Goal: Communication & Community: Share content

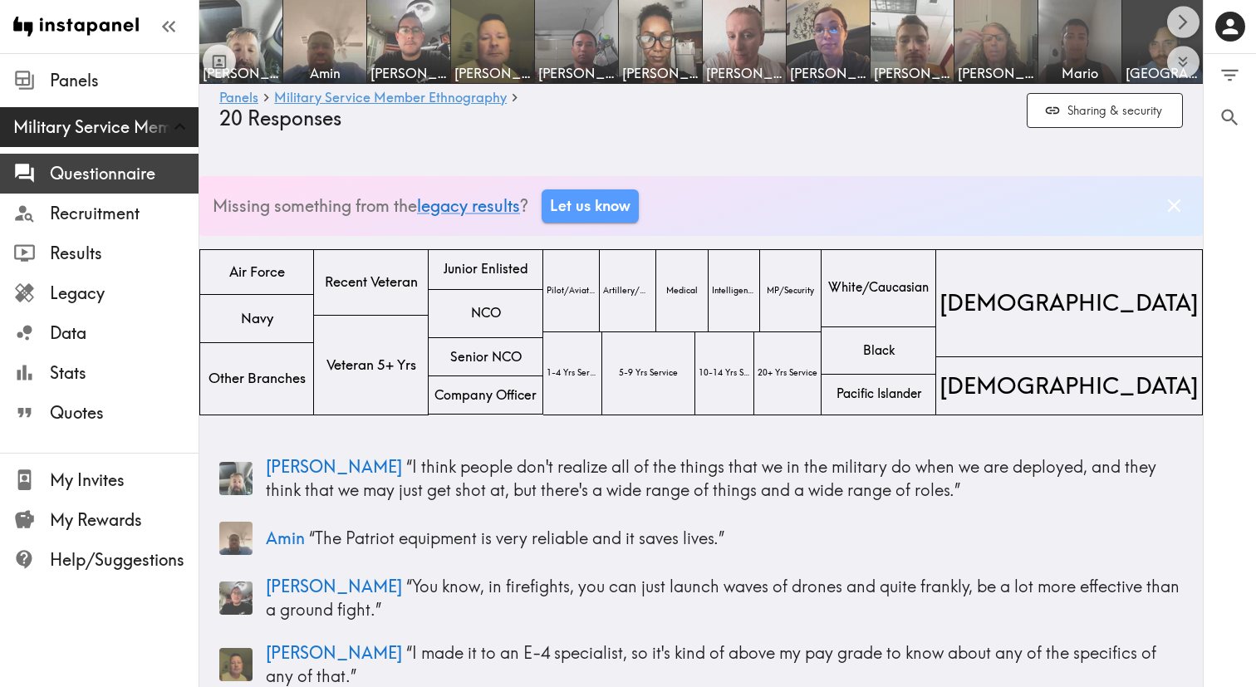
click at [114, 178] on span "Questionnaire" at bounding box center [124, 173] width 149 height 23
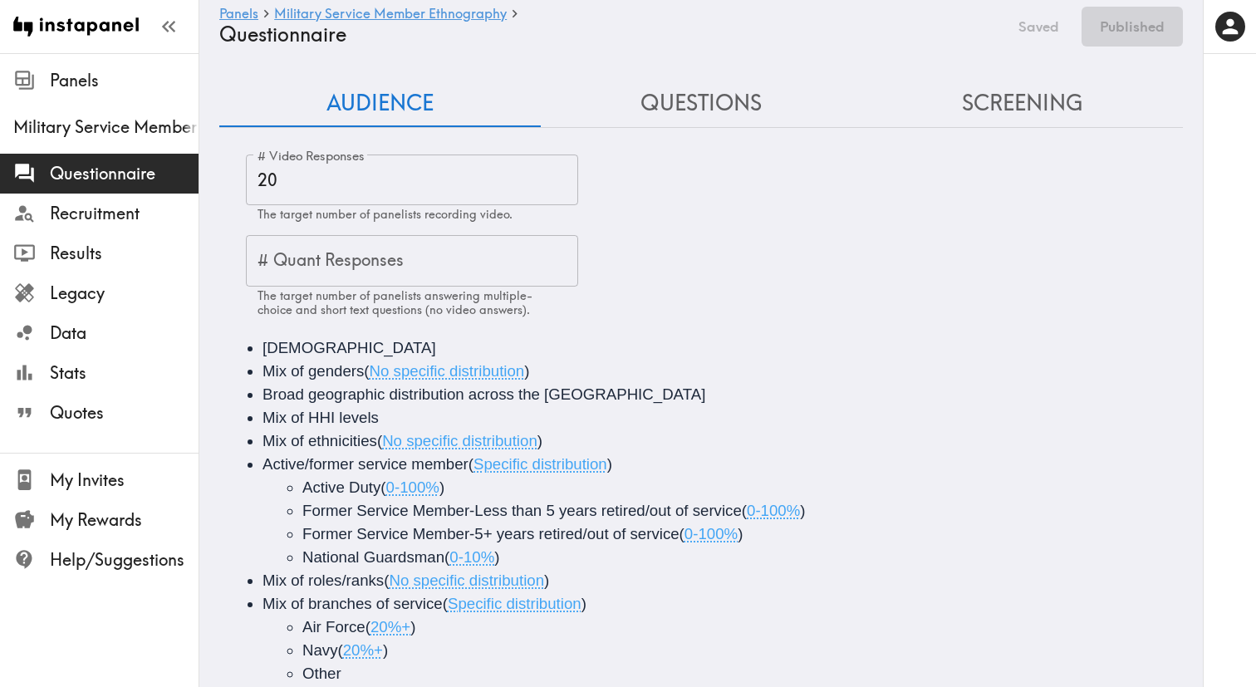
scroll to position [45, 0]
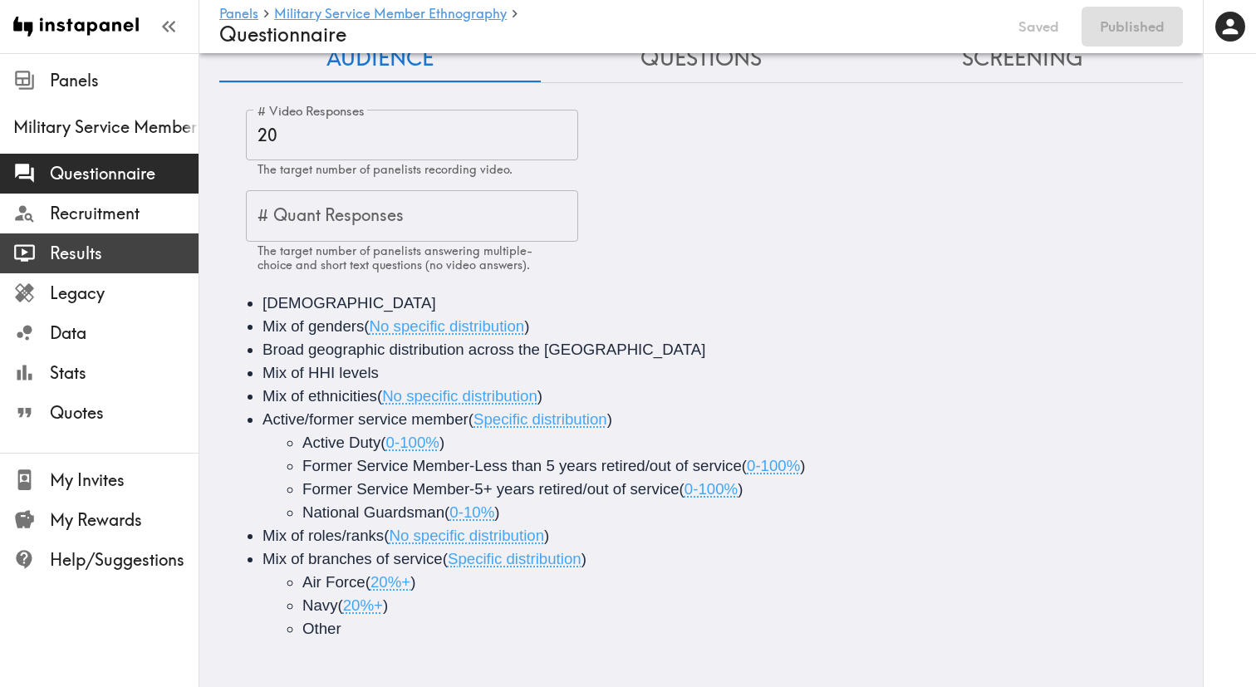
click at [111, 258] on span "Results" at bounding box center [124, 253] width 149 height 23
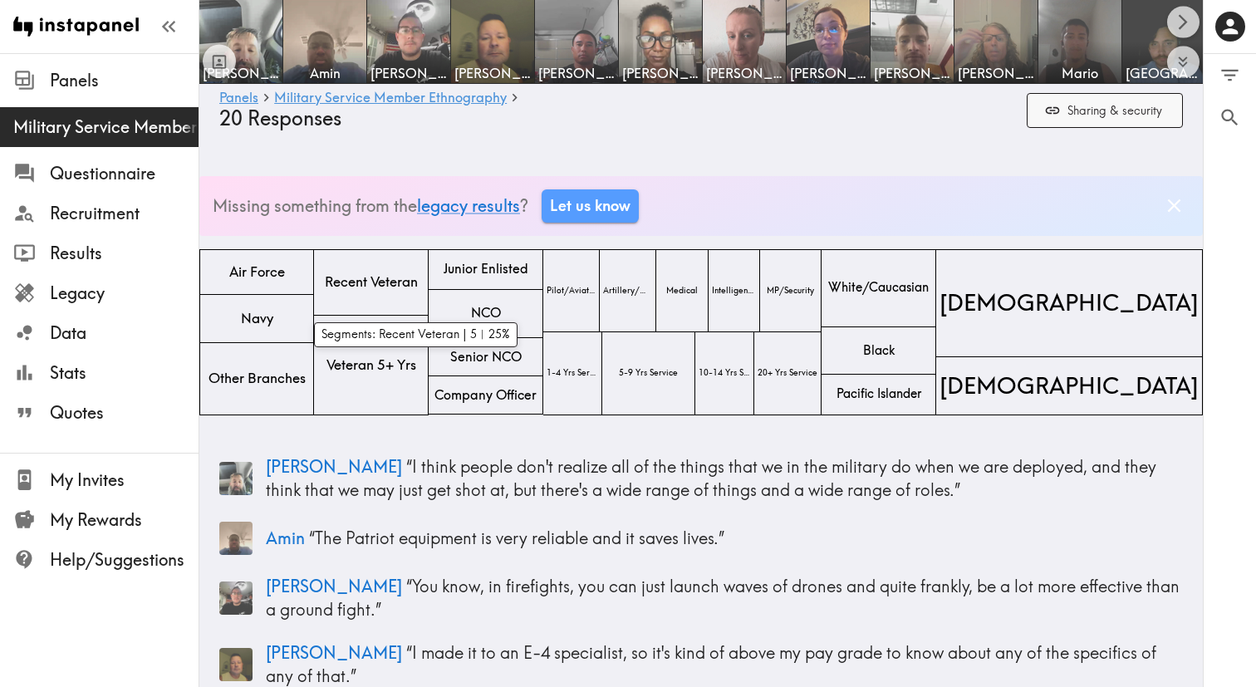
click at [1084, 121] on button "Sharing & security" at bounding box center [1105, 111] width 156 height 36
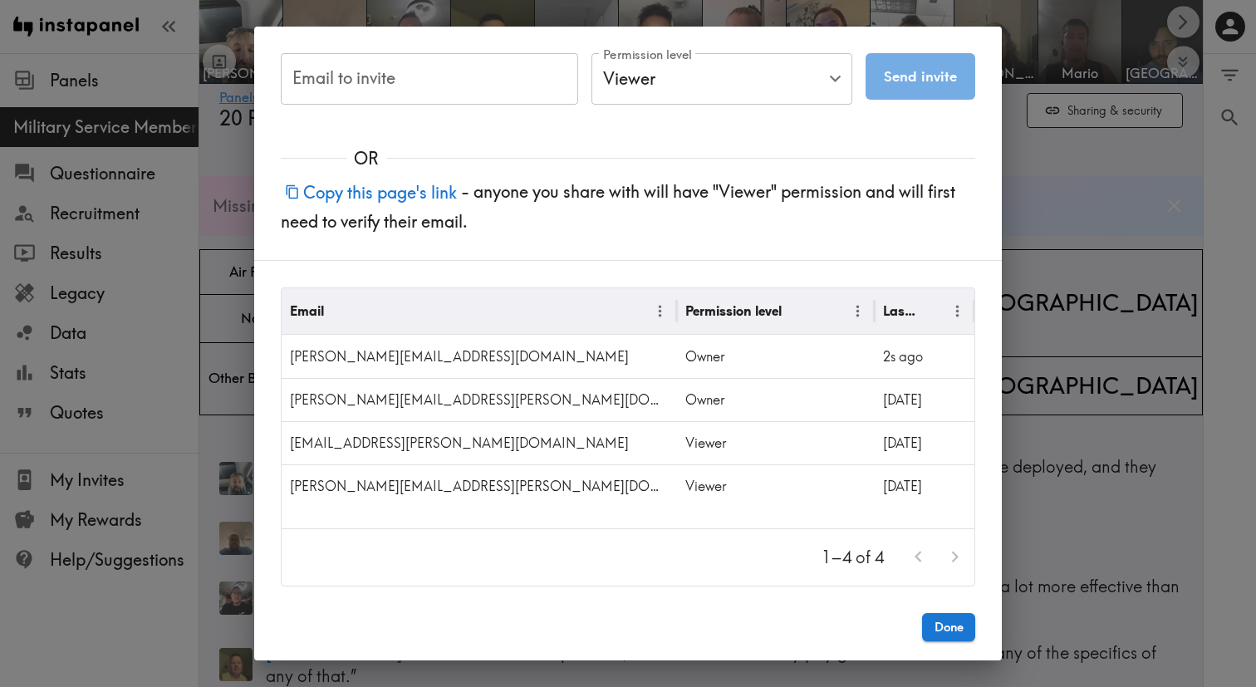
click at [457, 91] on input "Email to invite" at bounding box center [429, 79] width 297 height 52
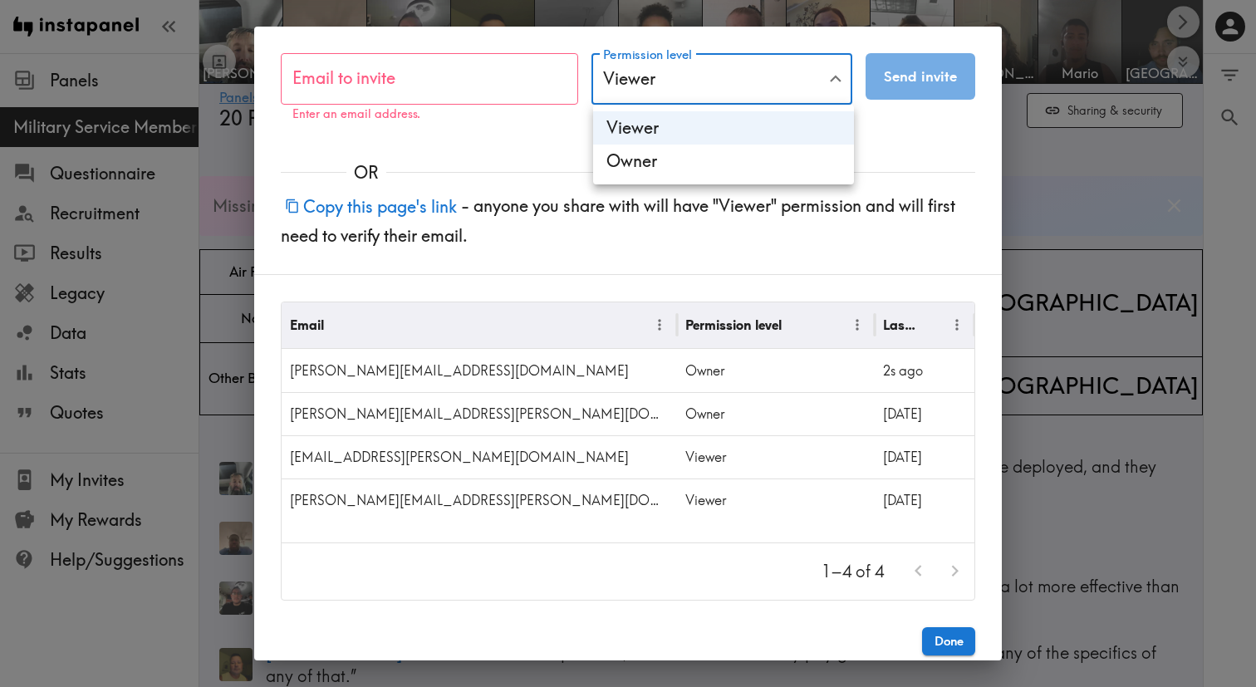
click at [934, 123] on div at bounding box center [628, 343] width 1256 height 687
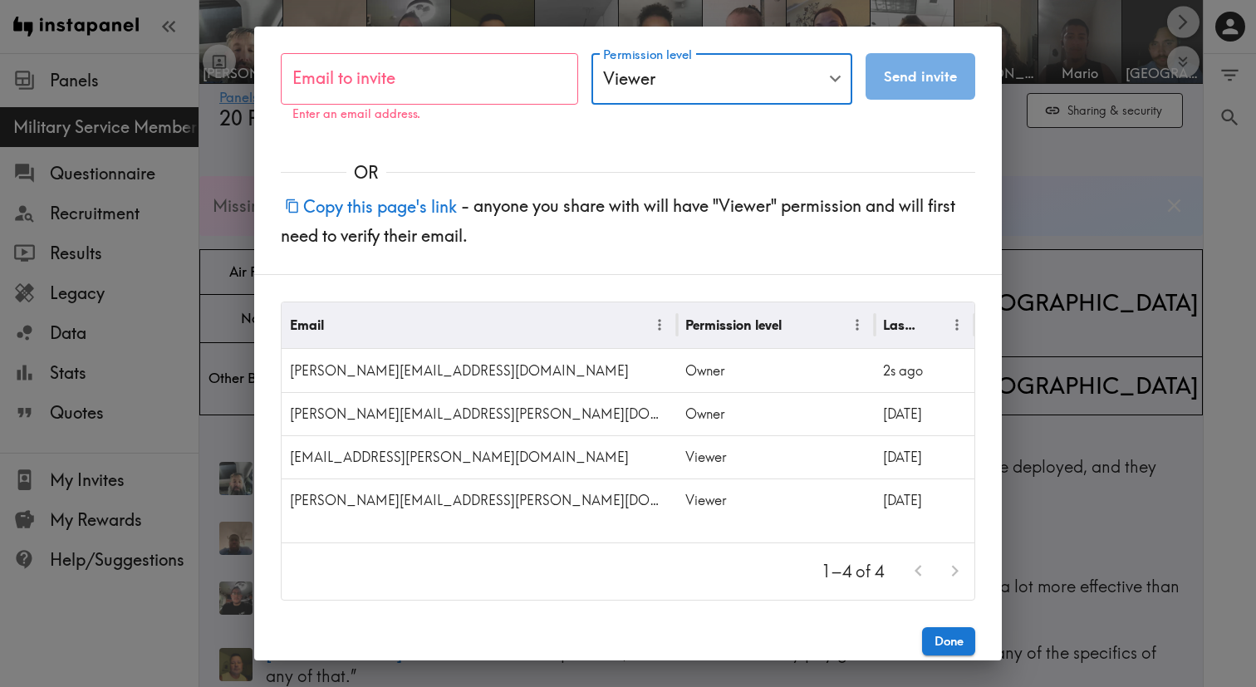
click at [536, 72] on input "Email to invite" at bounding box center [429, 79] width 297 height 52
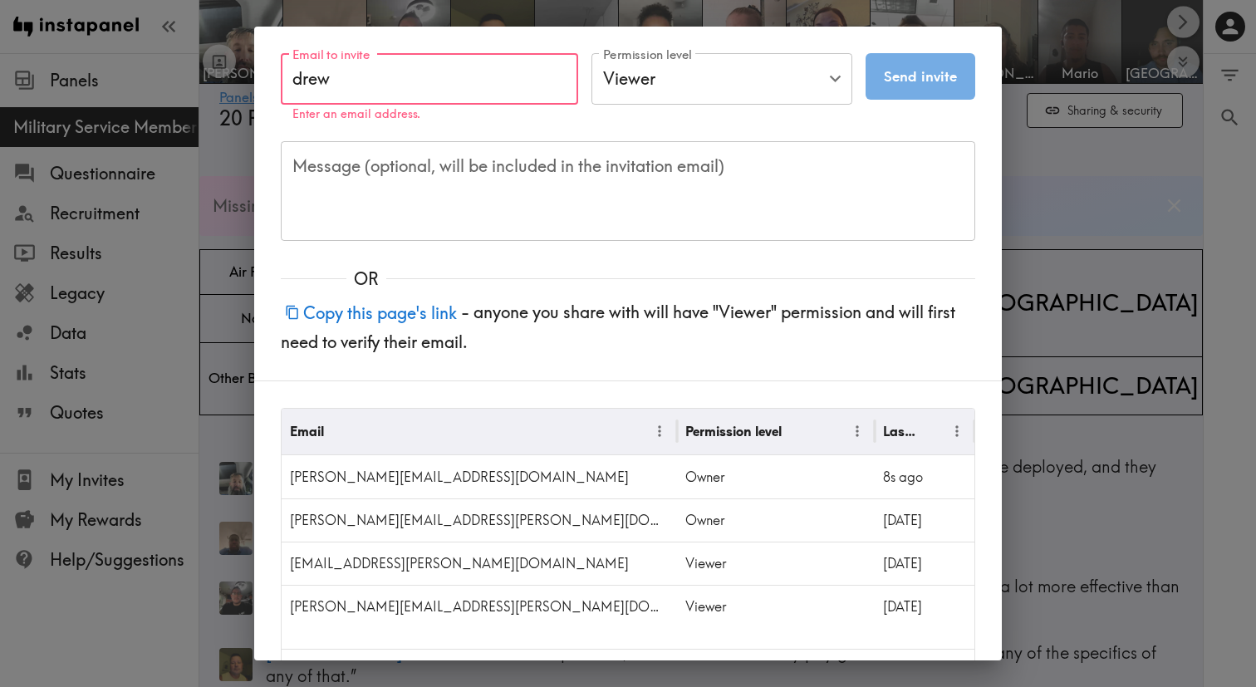
type input "drew"
click at [404, 86] on input "drew" at bounding box center [429, 79] width 297 height 52
drag, startPoint x: 391, startPoint y: 81, endPoint x: 248, endPoint y: 76, distance: 143.8
click at [258, 76] on div "Email to invite drew Email to invite Enter a valid email address. Permission le…" at bounding box center [628, 134] width 748 height 214
paste input "[EMAIL_ADDRESS][PERSON_NAME][DOMAIN_NAME]"
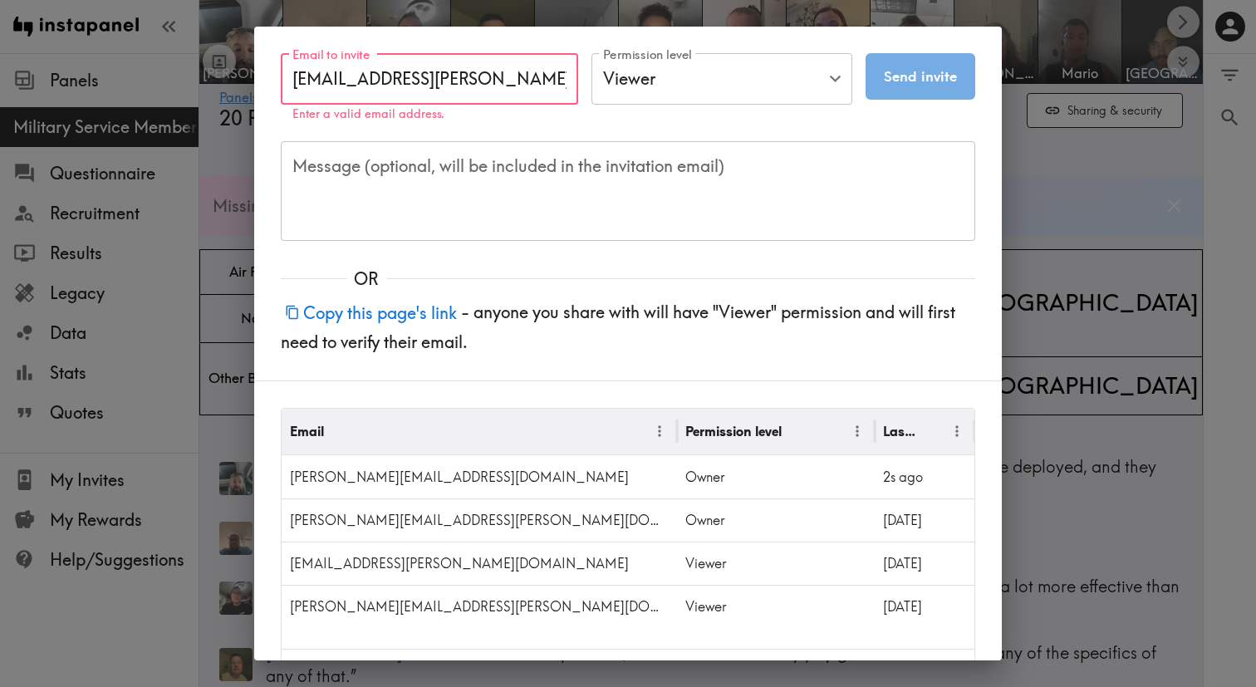
type input "[EMAIL_ADDRESS][PERSON_NAME][DOMAIN_NAME]"
click at [722, 171] on textarea "Message (optional, will be included in the invitation email)" at bounding box center [627, 191] width 671 height 72
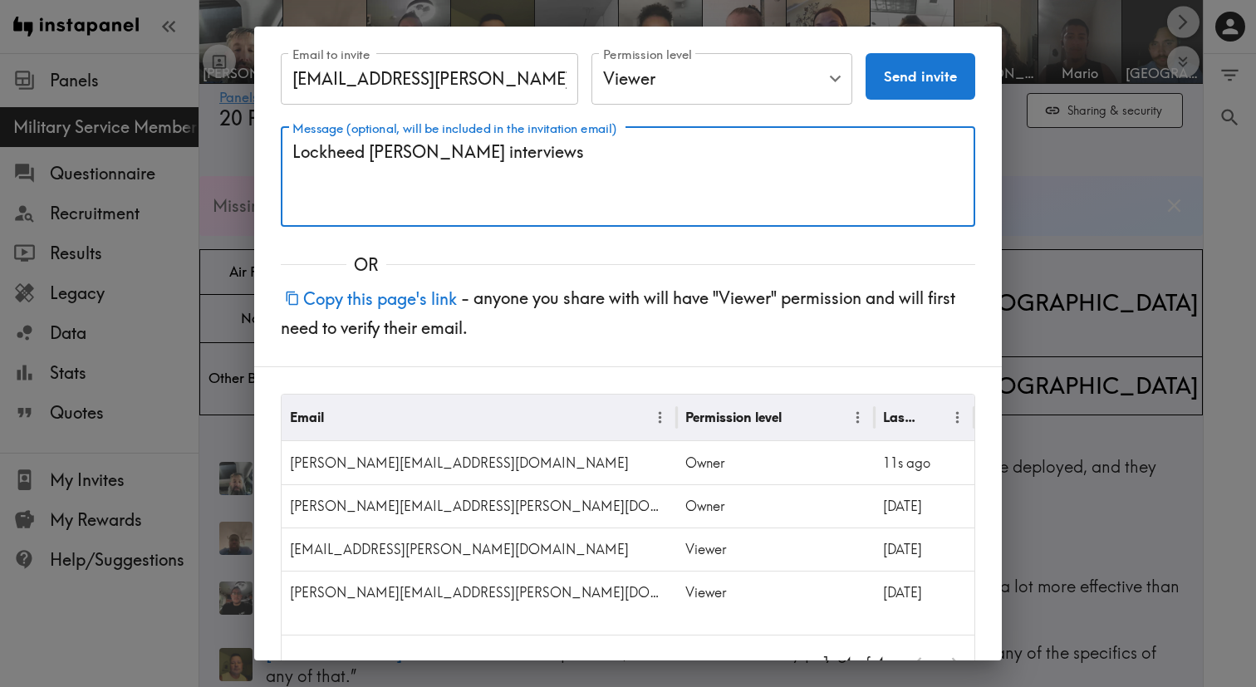
type textarea "Lockheed [PERSON_NAME] interviews"
click at [931, 87] on button "Send invite" at bounding box center [921, 76] width 110 height 47
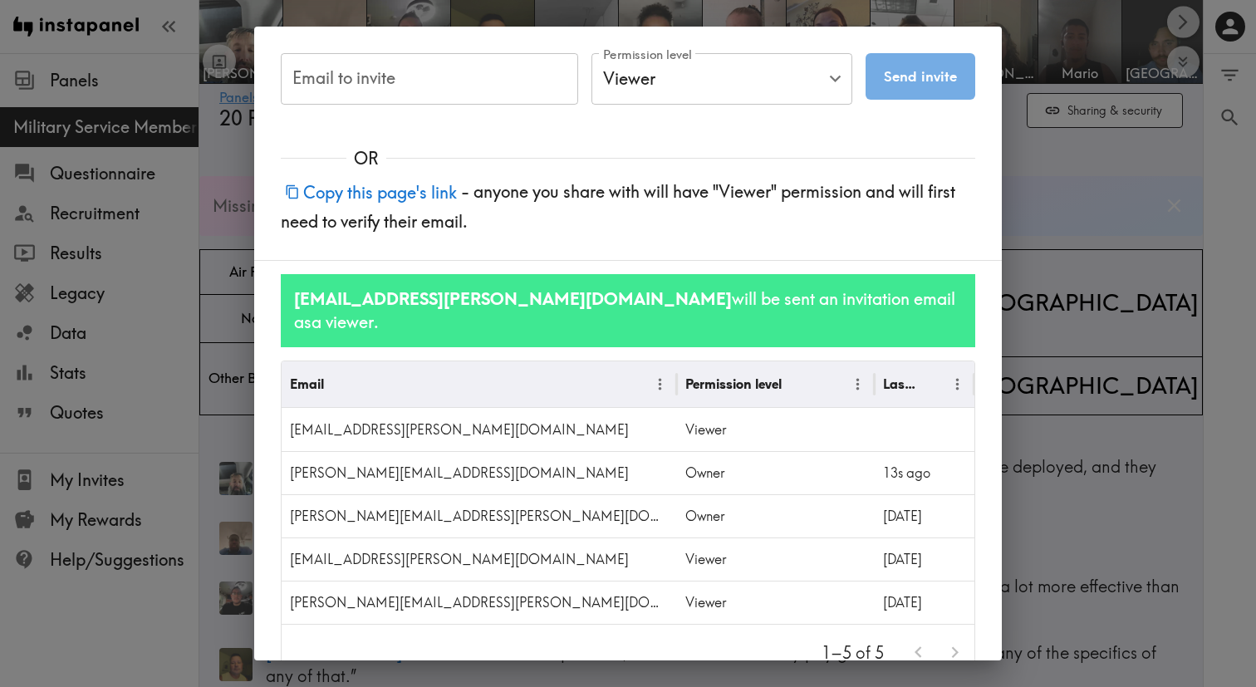
click at [407, 67] on input "Email to invite" at bounding box center [429, 79] width 297 height 52
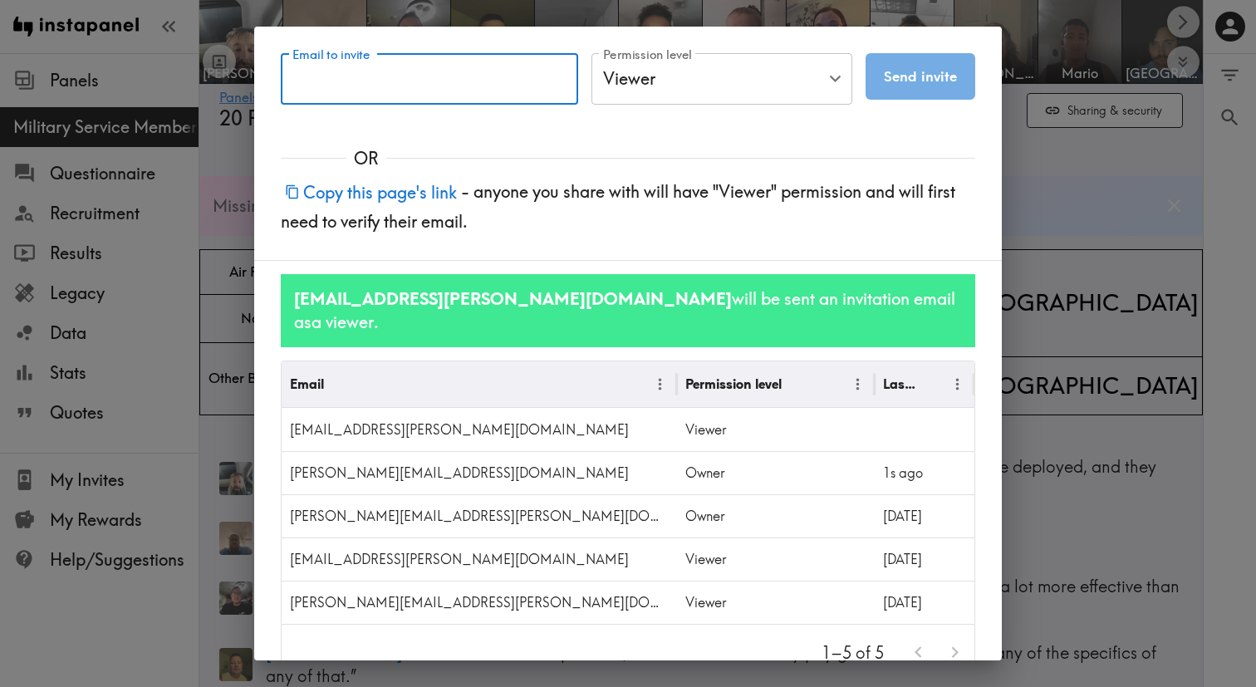
click at [417, 91] on input "Email to invite" at bounding box center [429, 79] width 297 height 52
paste input "[PERSON_NAME][EMAIL_ADDRESS][PERSON_NAME][DOMAIN_NAME]"
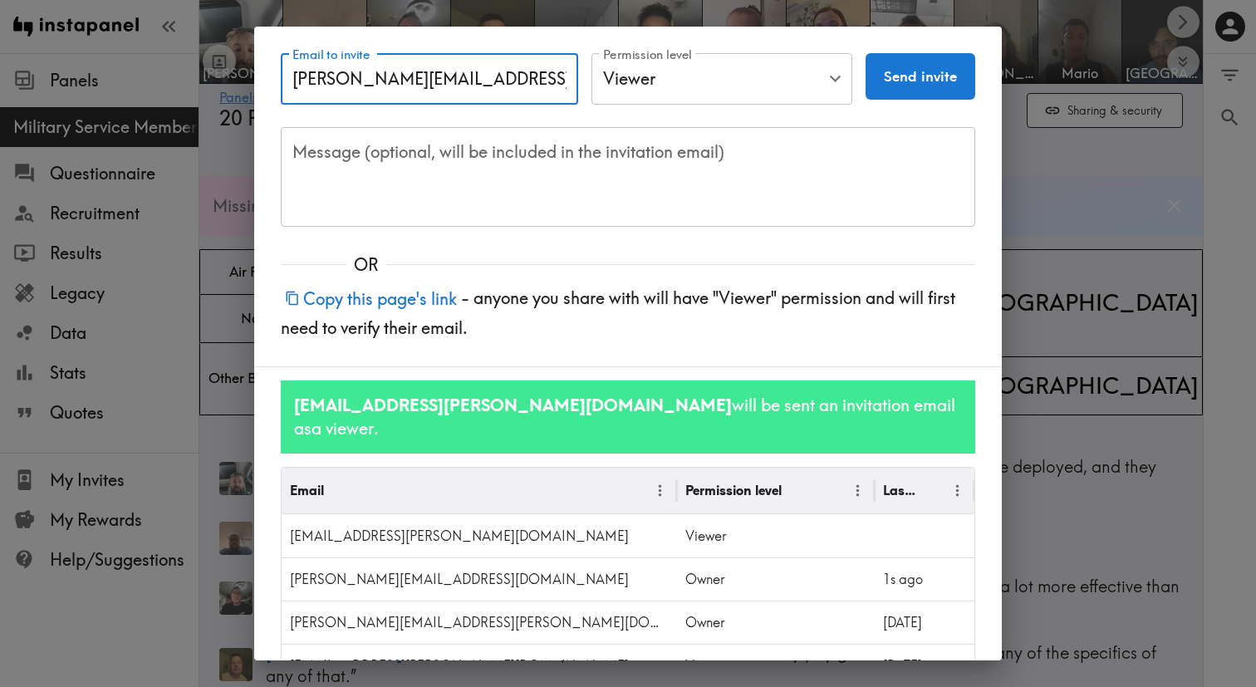
type input "[PERSON_NAME][EMAIL_ADDRESS][PERSON_NAME][DOMAIN_NAME]"
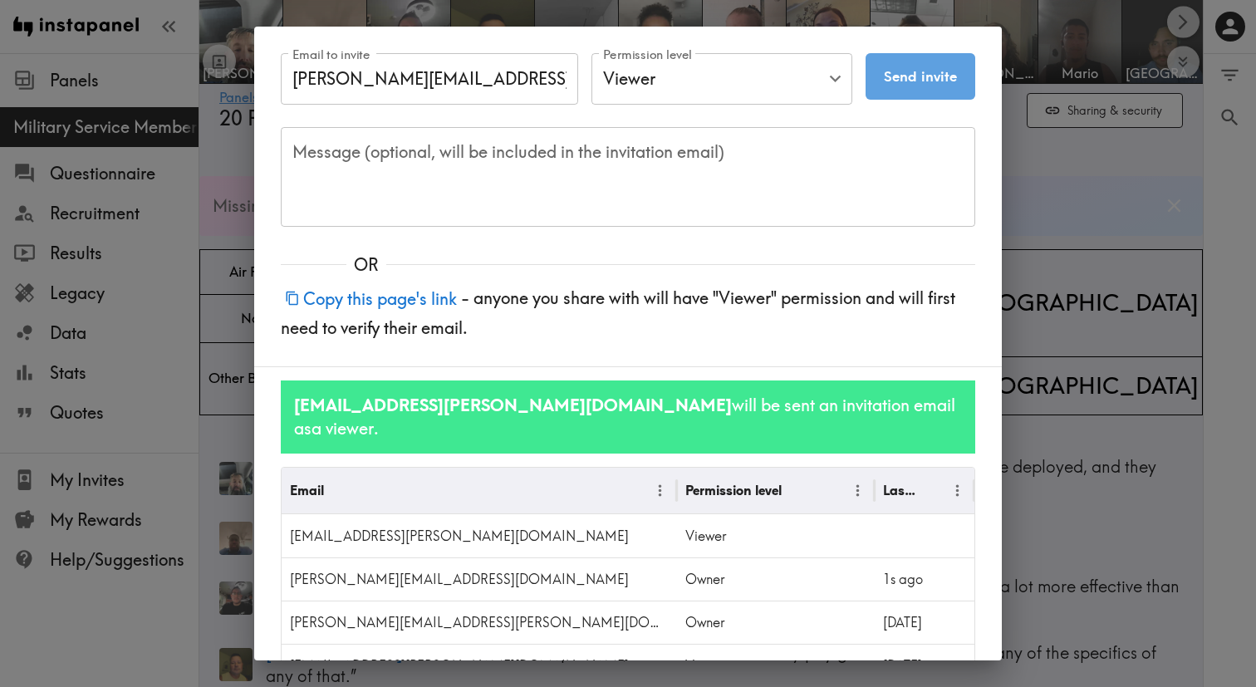
click at [900, 68] on button "Send invite" at bounding box center [921, 76] width 110 height 47
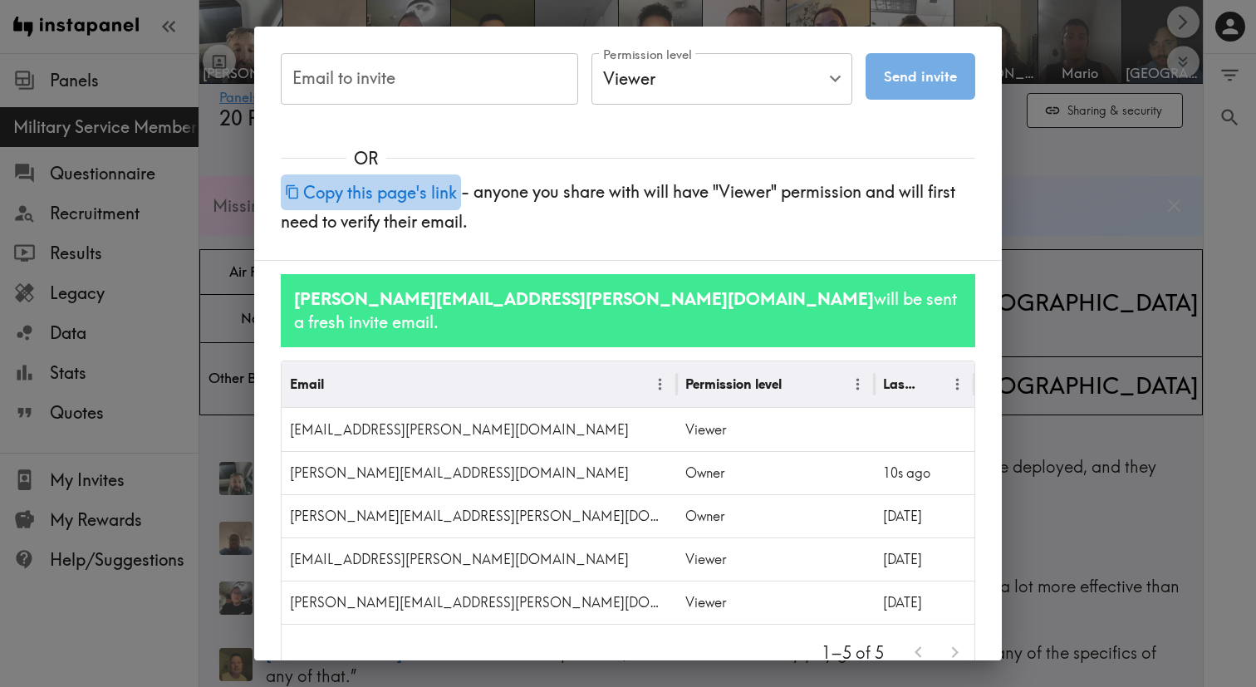
click at [394, 191] on button "Copy this page's link" at bounding box center [371, 192] width 180 height 36
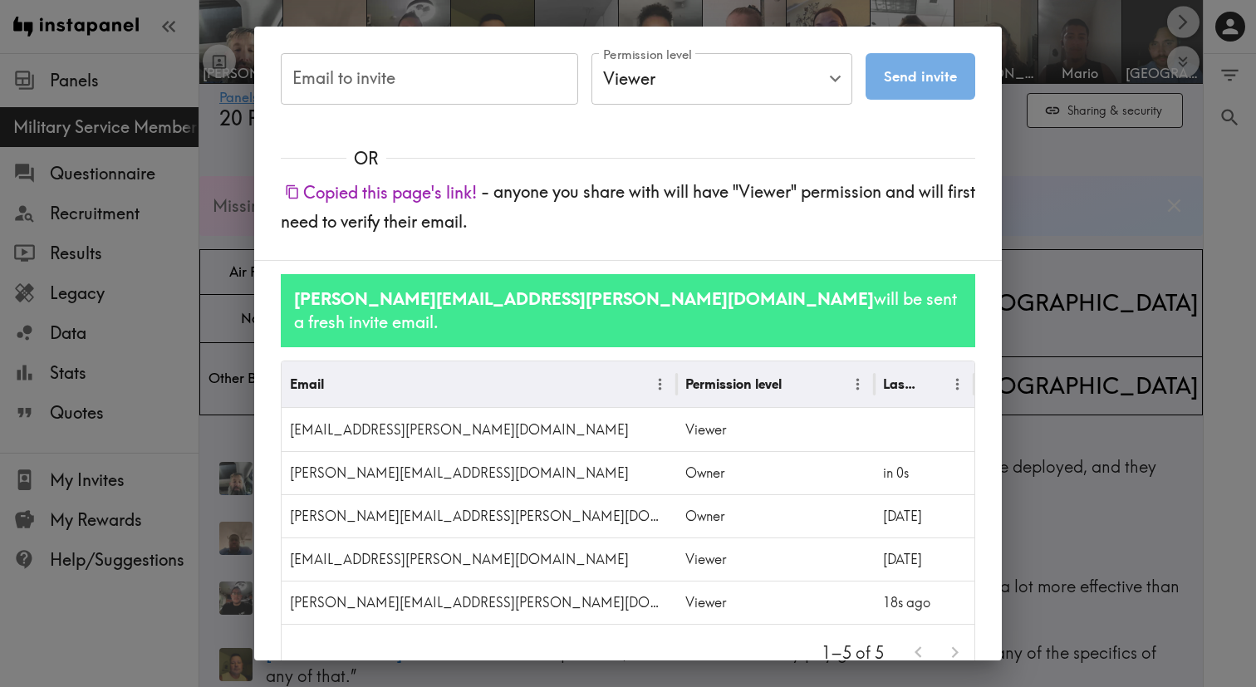
click at [1243, 253] on div "Email to invite Email to invite Permission level Viewer Viewer Permission level…" at bounding box center [628, 343] width 1256 height 687
